Goal: Check status: Check status

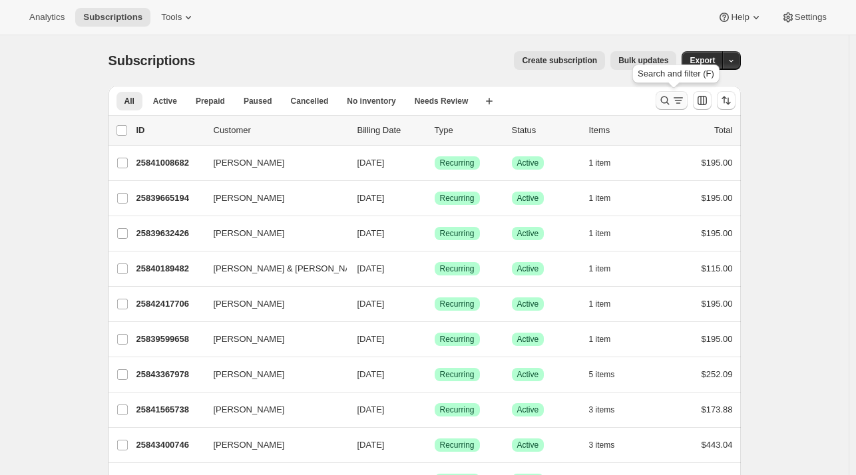
click at [678, 100] on icon "Search and filter results" at bounding box center [678, 100] width 13 height 13
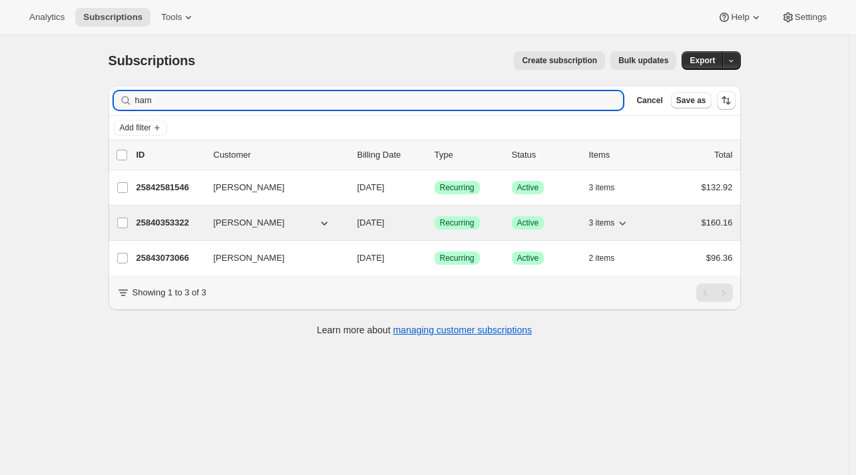
type input "ham"
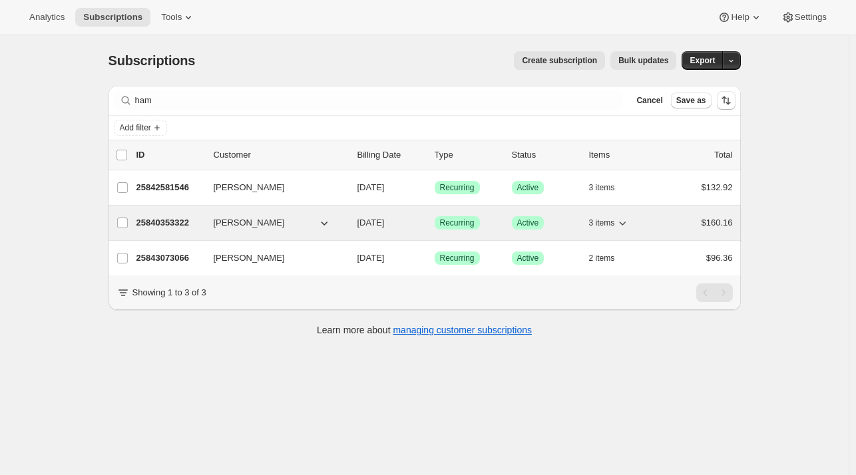
click at [162, 221] on p "25840353322" at bounding box center [169, 222] width 67 height 13
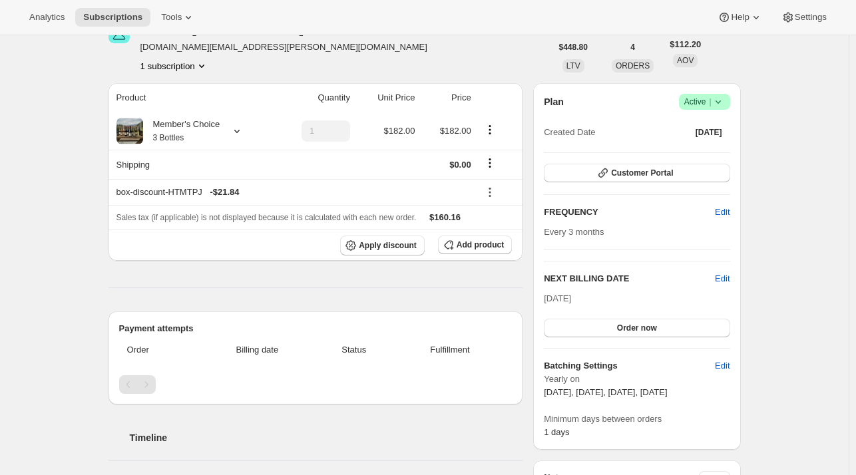
scroll to position [71, 0]
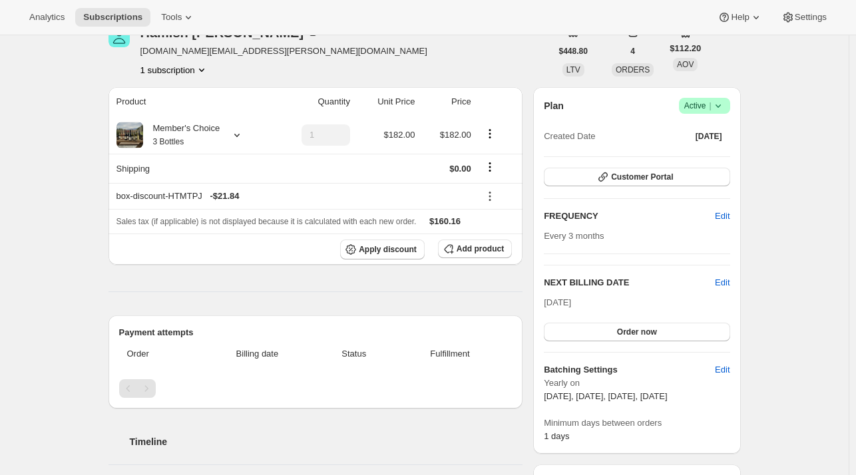
click at [721, 109] on icon at bounding box center [718, 105] width 13 height 13
